Goal: Use online tool/utility: Utilize a website feature to perform a specific function

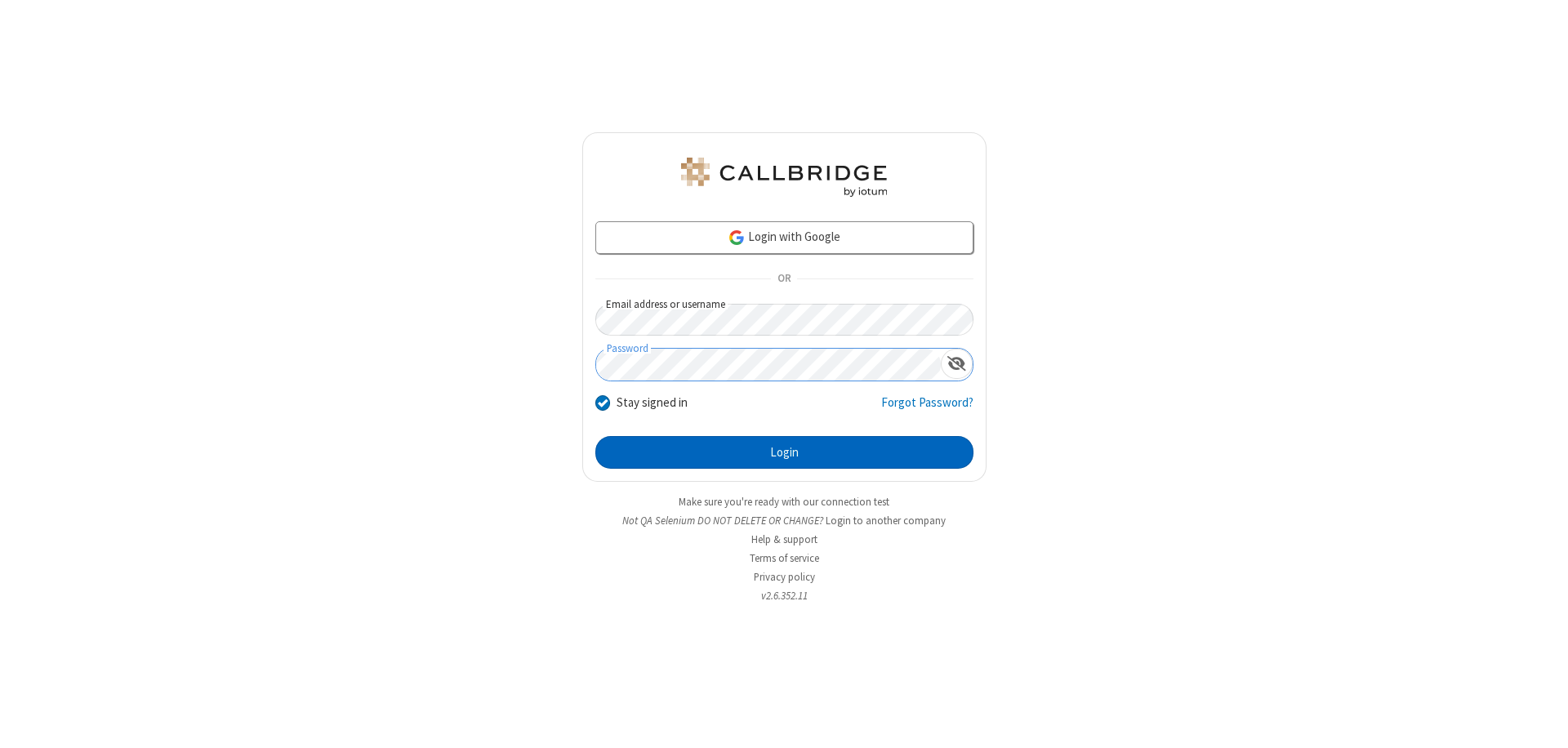
click at [784, 453] on button "Login" at bounding box center [784, 453] width 378 height 33
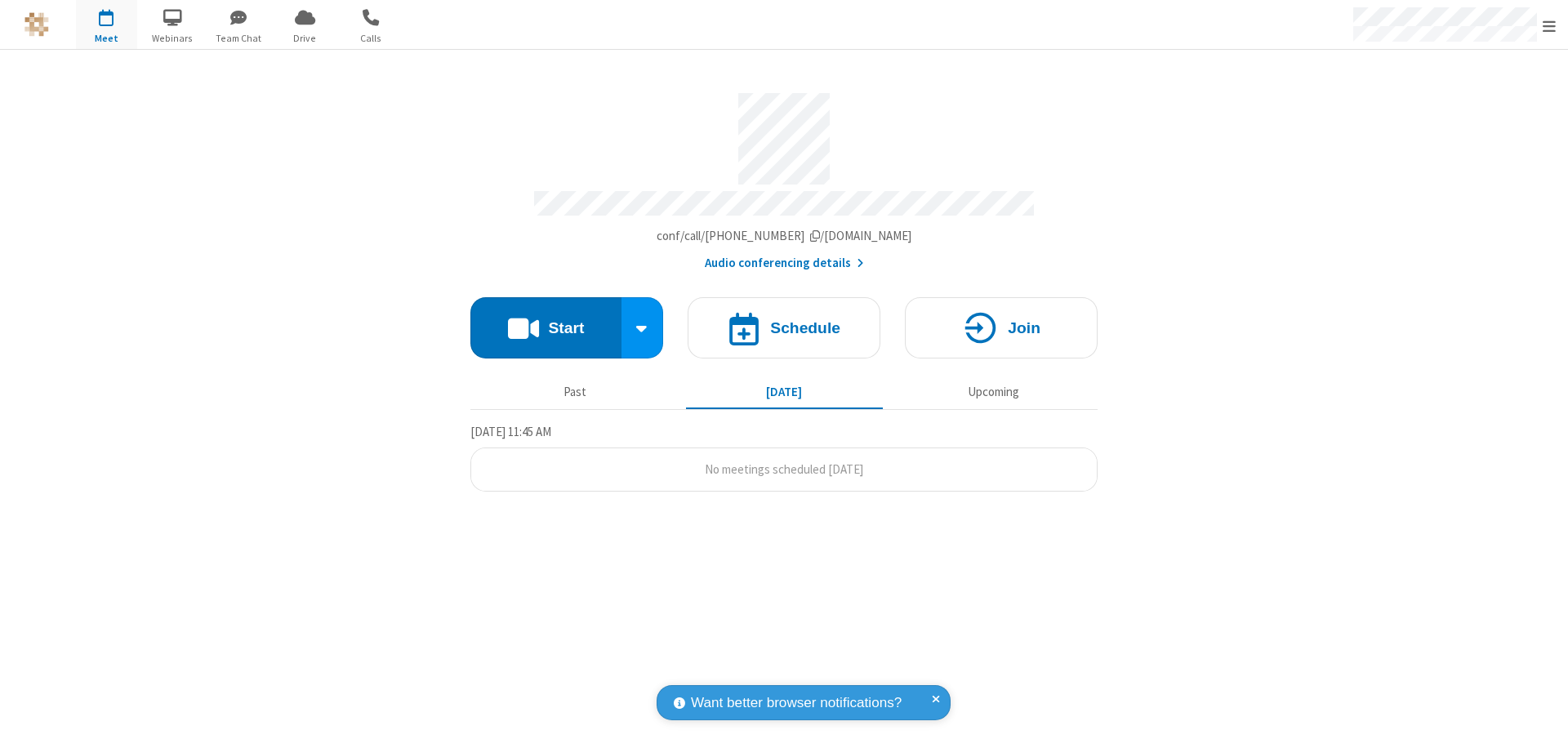
click at [546, 320] on button "Start" at bounding box center [546, 328] width 151 height 61
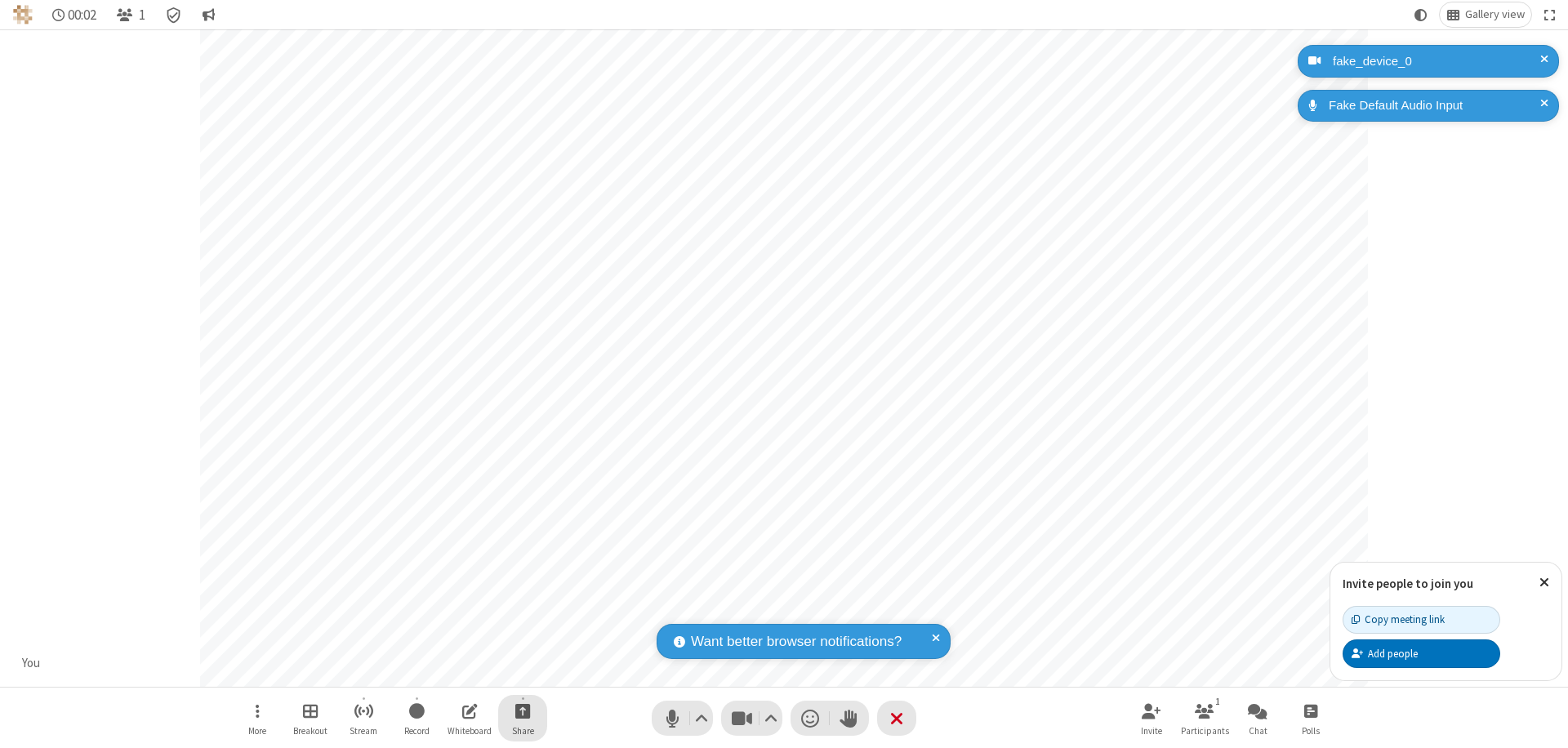
click at [523, 710] on span "Start sharing" at bounding box center [522, 711] width 15 height 21
click at [522, 611] on span "Share additional camera" at bounding box center [532, 614] width 121 height 14
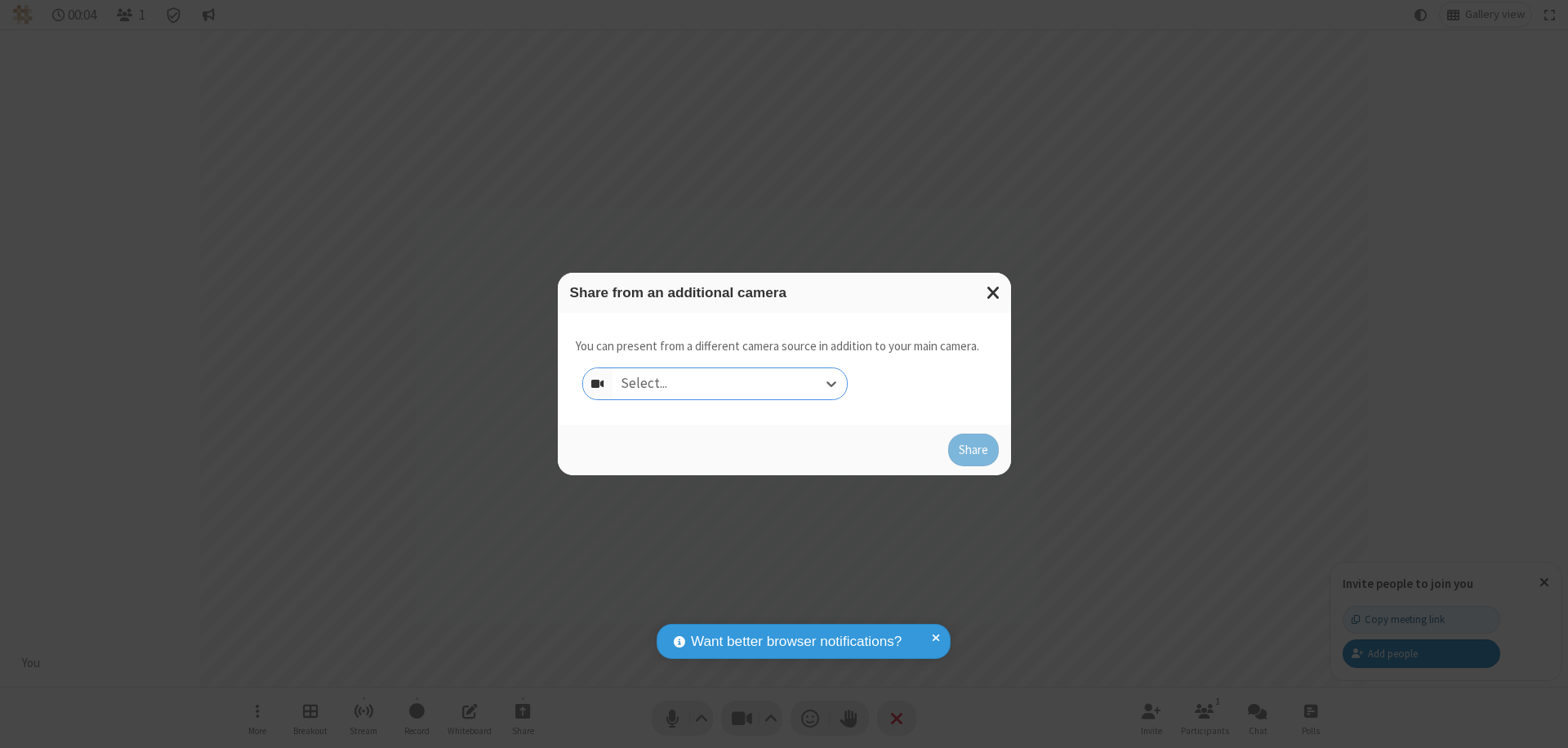
click at [729, 384] on div "Select..." at bounding box center [729, 384] width 234 height 31
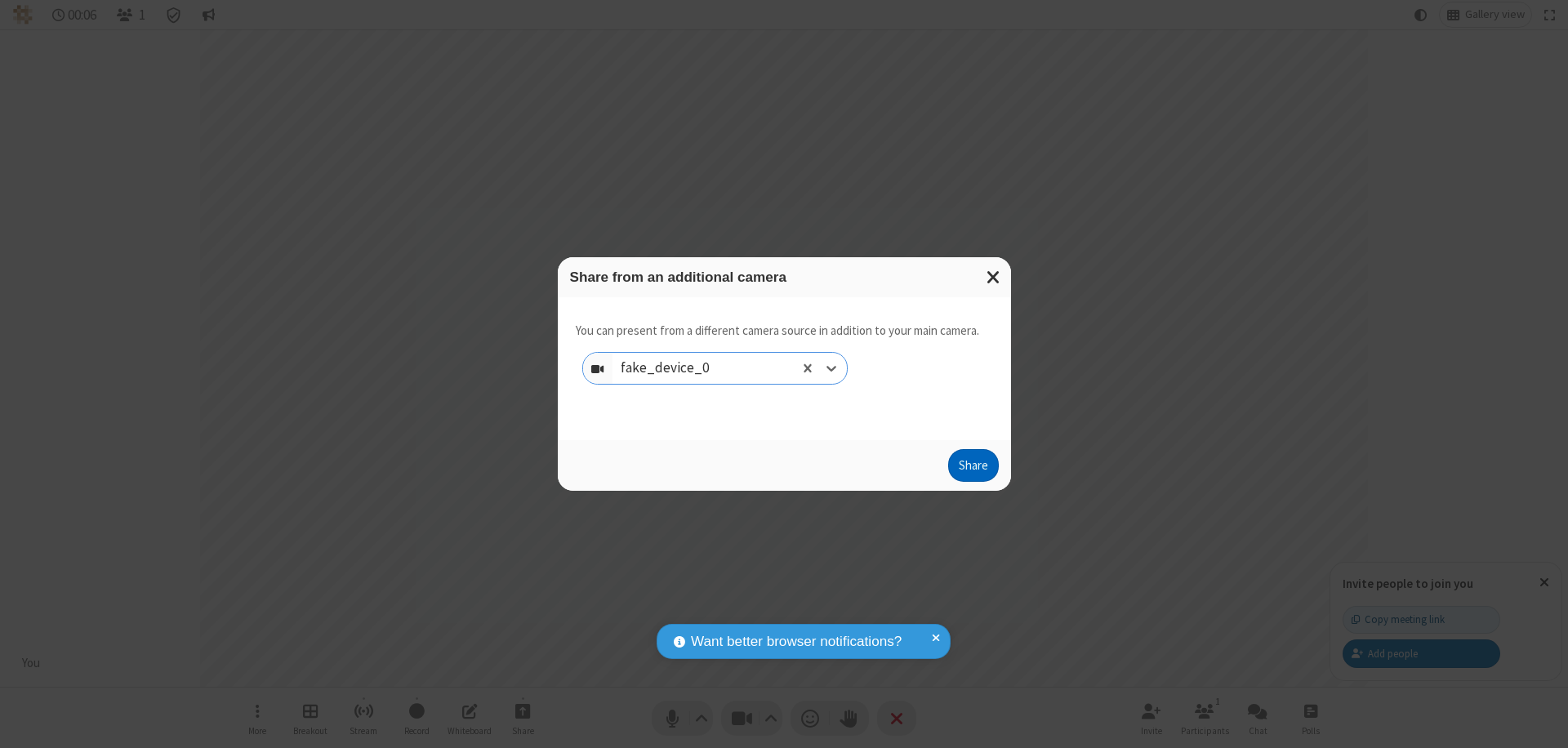
click at [973, 469] on button "Share" at bounding box center [973, 465] width 51 height 33
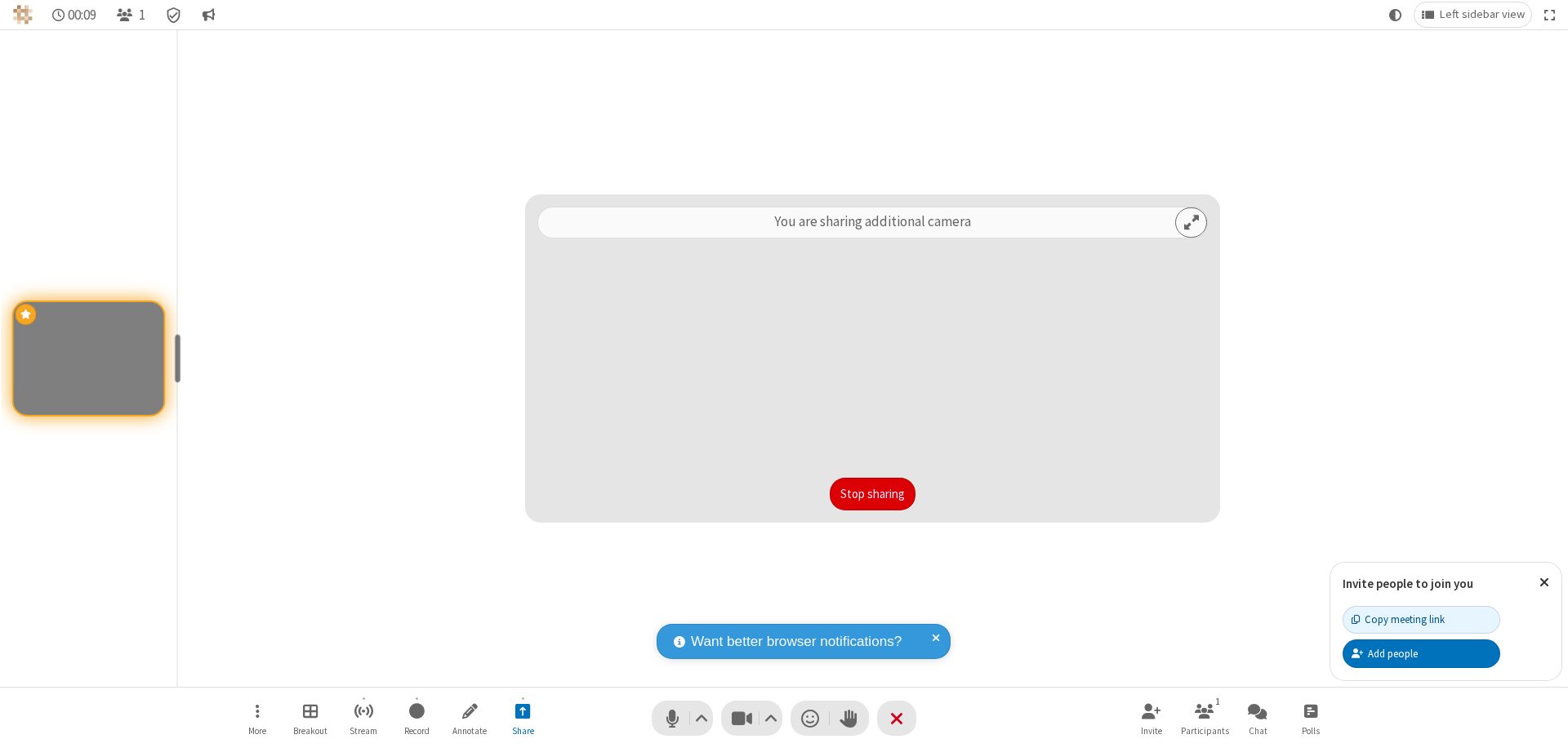
click at [872, 494] on button "Stop sharing" at bounding box center [872, 494] width 86 height 33
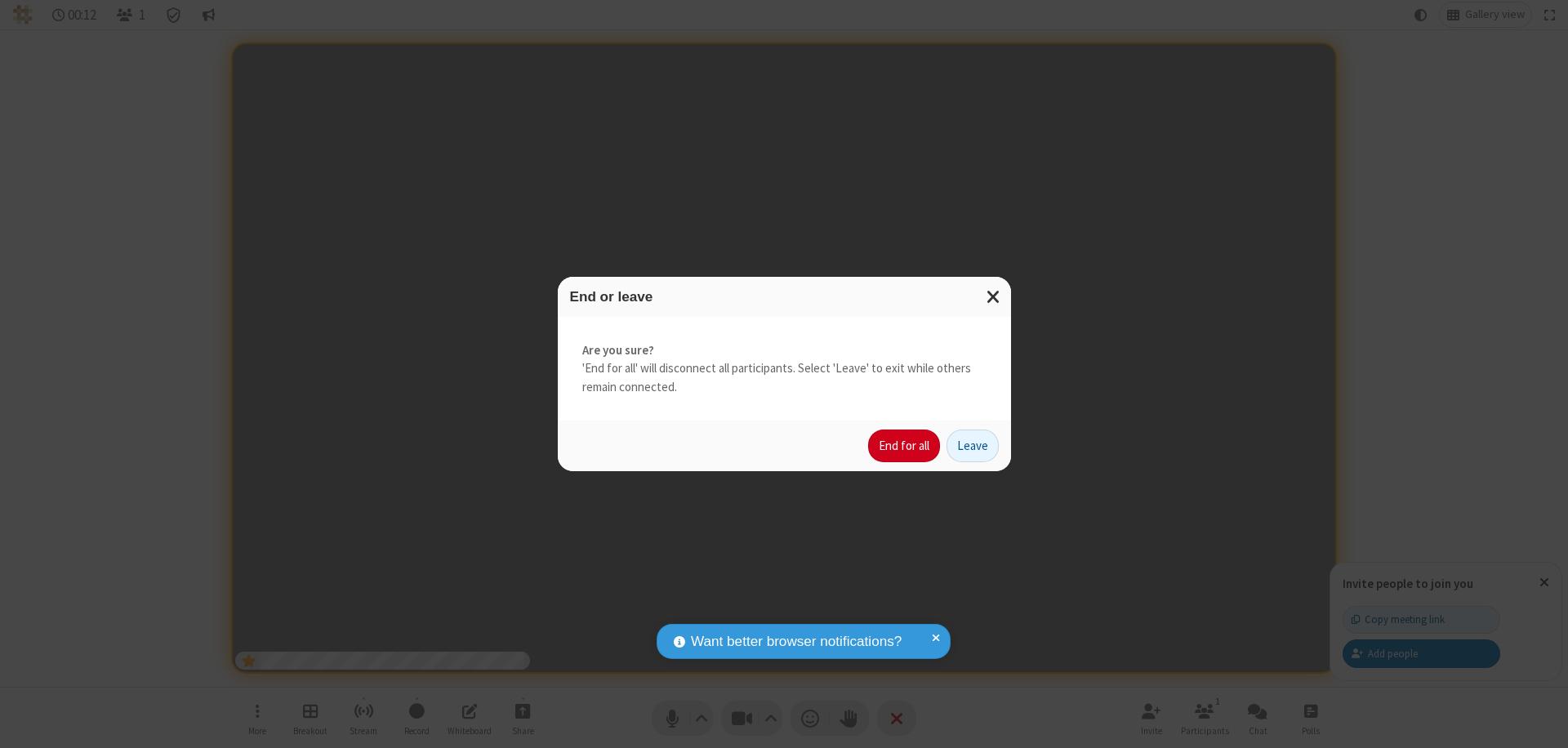
click at [905, 446] on button "End for all" at bounding box center [904, 445] width 72 height 33
